Goal: Answer question/provide support

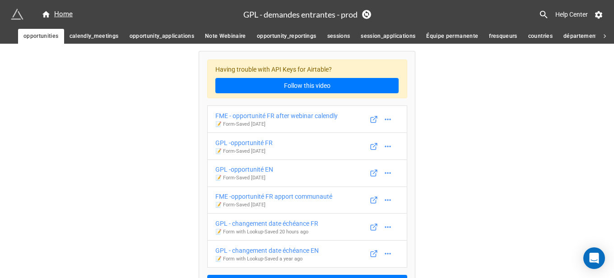
click at [608, 37] on icon at bounding box center [604, 36] width 8 height 8
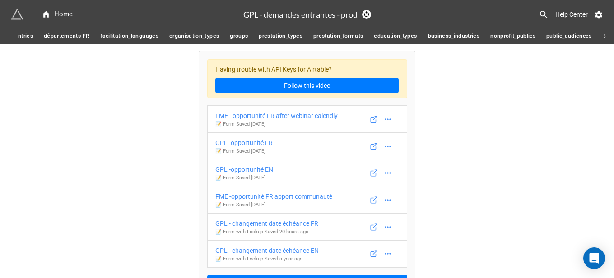
scroll to position [0, 519]
click at [62, 14] on div "Home" at bounding box center [57, 14] width 31 height 11
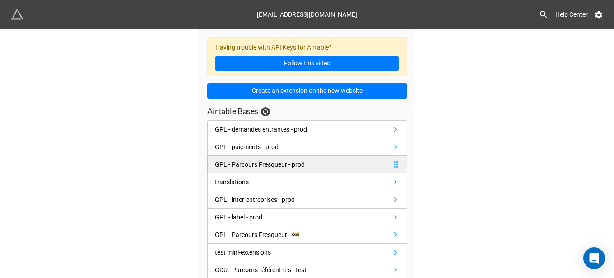
click at [246, 158] on link "GPL - Parcours Fresqueur - prod" at bounding box center [307, 165] width 200 height 18
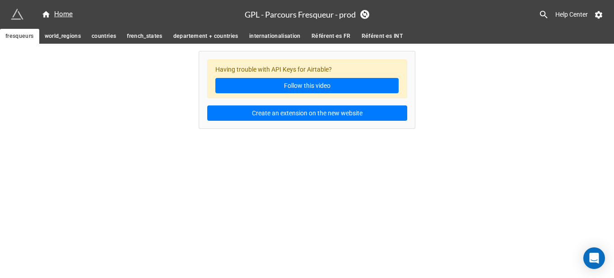
click at [326, 35] on span "Référent·es FR" at bounding box center [330, 36] width 39 height 9
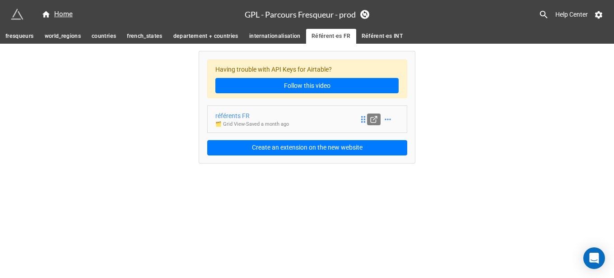
click at [379, 114] on link at bounding box center [374, 120] width 14 height 12
click at [266, 121] on p "🗂️ Grid View - Saved a month ago" at bounding box center [252, 124] width 74 height 7
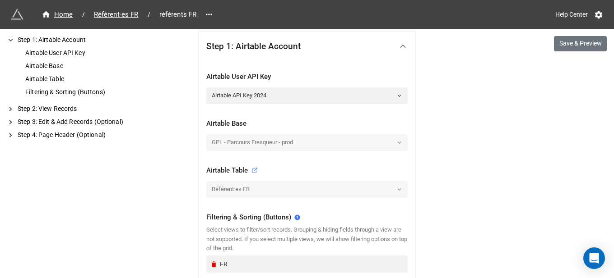
scroll to position [226, 0]
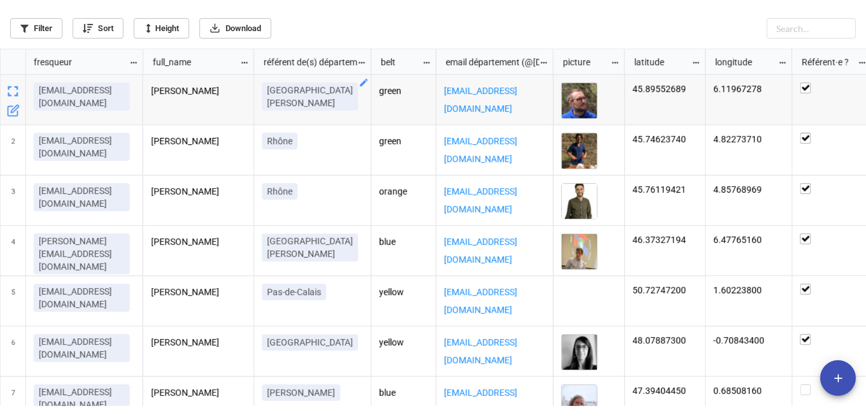
scroll to position [388, 861]
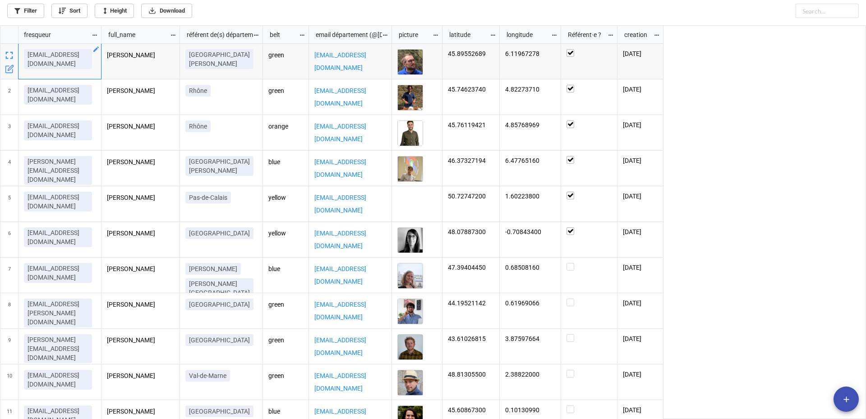
click at [76, 74] on div "adrien.falewee@21-22.com" at bounding box center [59, 62] width 83 height 36
click at [94, 51] on icon "grid" at bounding box center [95, 48] width 5 height 5
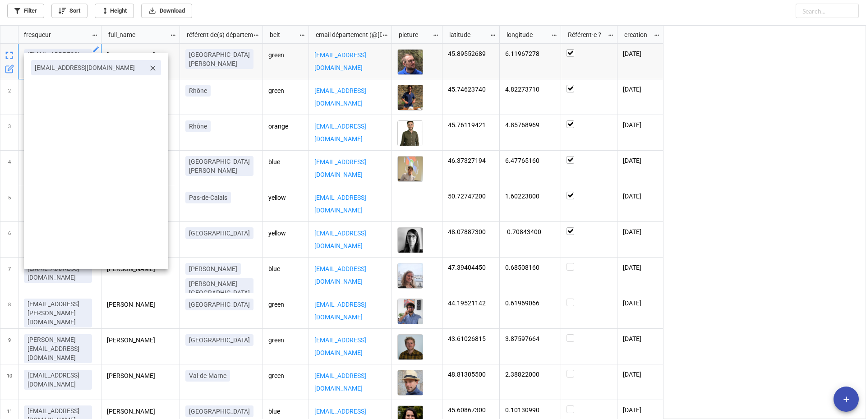
click at [148, 69] on icon at bounding box center [152, 68] width 9 height 9
click at [66, 66] on div "Select ..." at bounding box center [55, 68] width 39 height 10
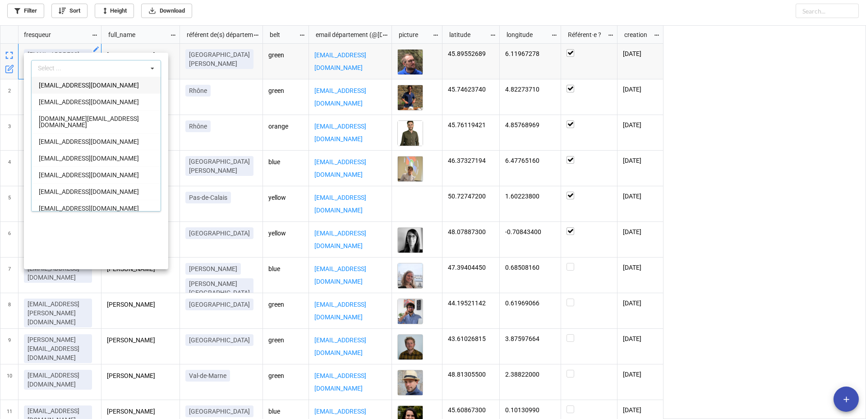
click at [209, 23] on div at bounding box center [433, 209] width 866 height 419
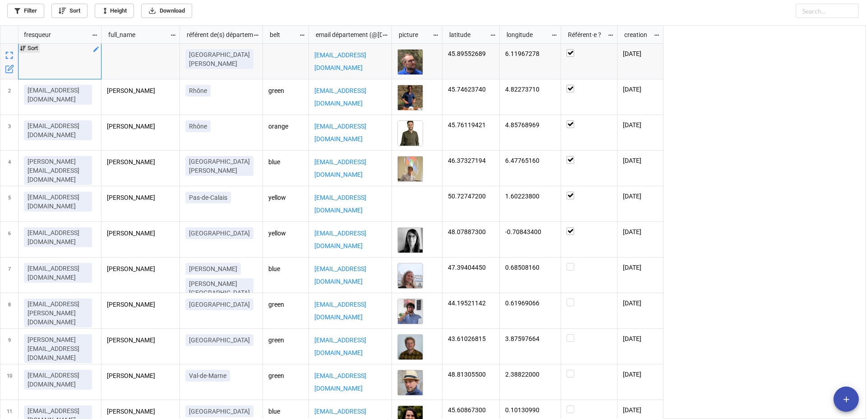
click at [94, 50] on icon "grid" at bounding box center [95, 49] width 7 height 7
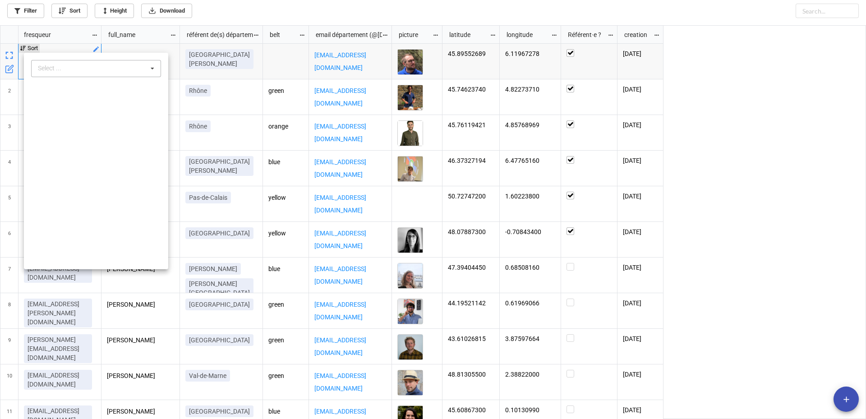
click at [91, 65] on div "Select ... No results found." at bounding box center [96, 68] width 130 height 17
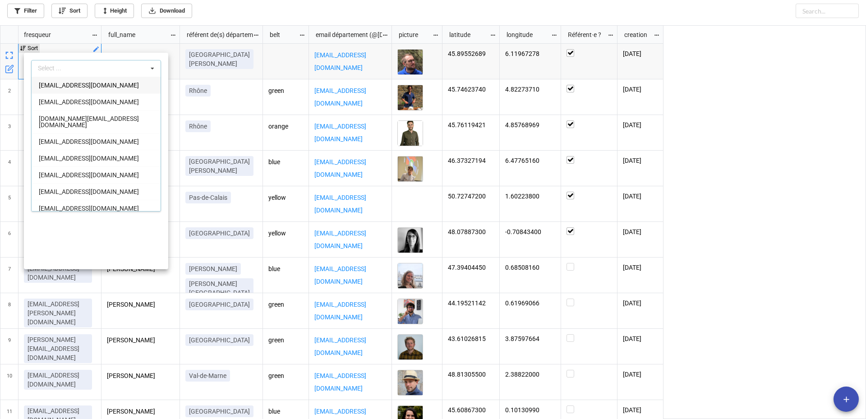
click at [61, 68] on div "Select ... 1simon.olivier@gmail.com 11morin.florian@gmail.com ab.conseil.constr…" at bounding box center [96, 68] width 130 height 17
drag, startPoint x: 61, startPoint y: 68, endPoint x: 17, endPoint y: 68, distance: 43.8
click at [17, 68] on div "arab arab Select ... verotarabbia@gmail.com sarabarkaoui@drouhin.com melanie.ar…" at bounding box center [433, 209] width 866 height 419
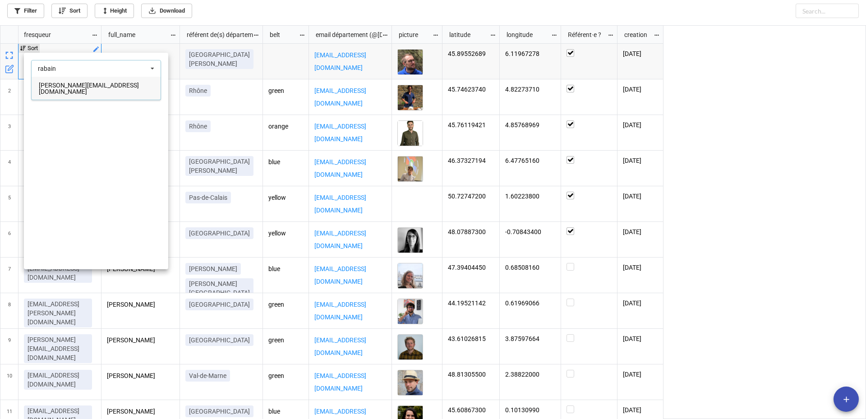
type input "rabain"
click at [60, 85] on span "antoine.rabain@geckosphere.fr" at bounding box center [89, 89] width 100 height 14
click at [372, 12] on div at bounding box center [433, 209] width 866 height 419
